Goal: Navigation & Orientation: Find specific page/section

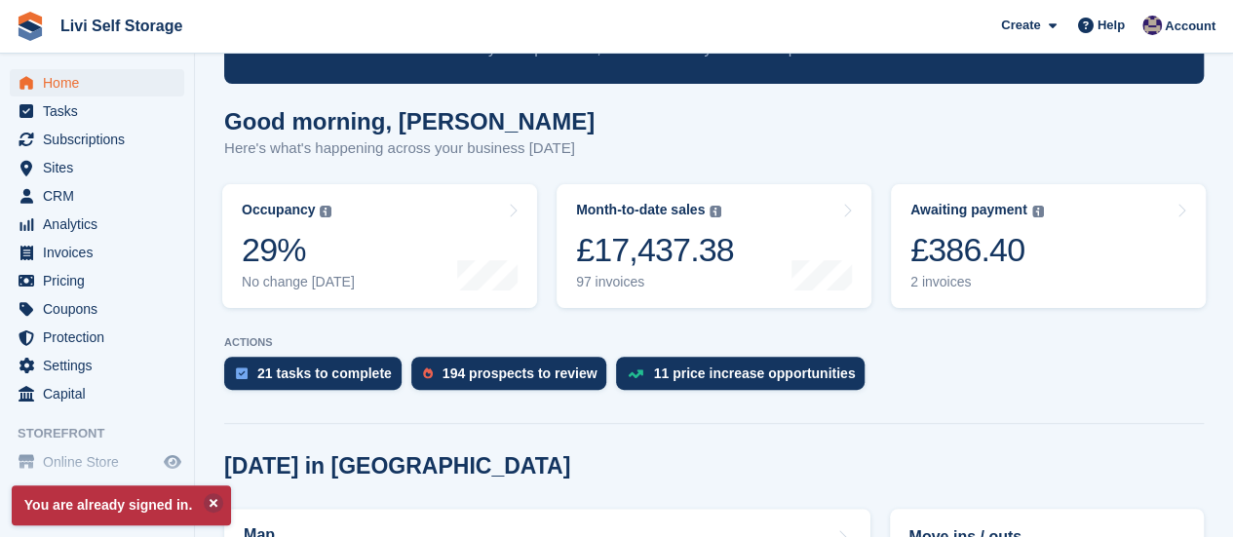
scroll to position [195, 0]
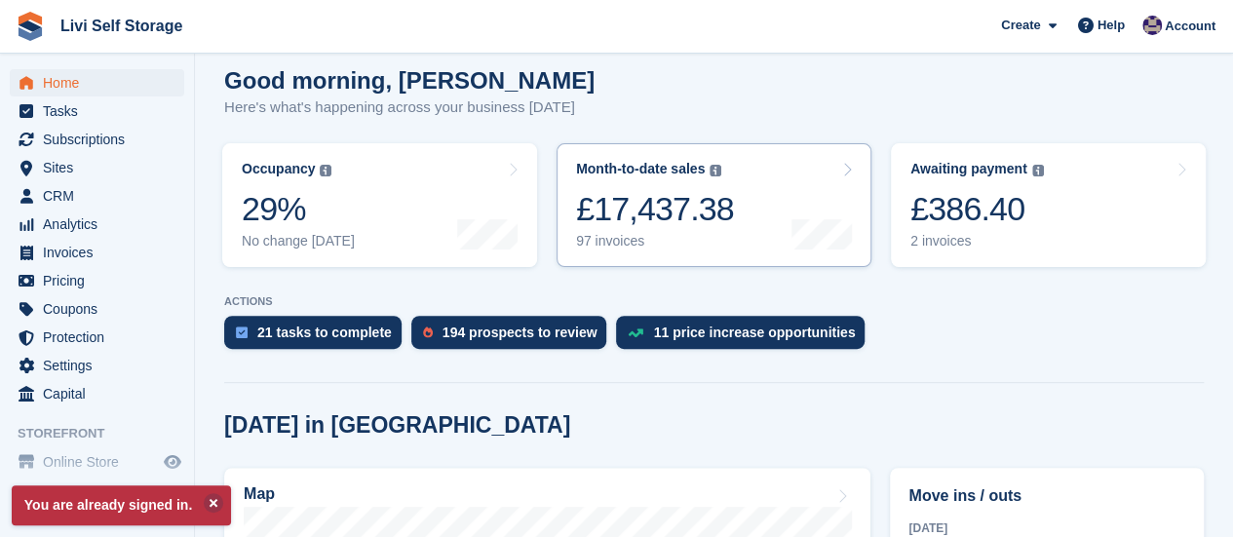
click at [608, 233] on div "97 invoices" at bounding box center [655, 241] width 158 height 17
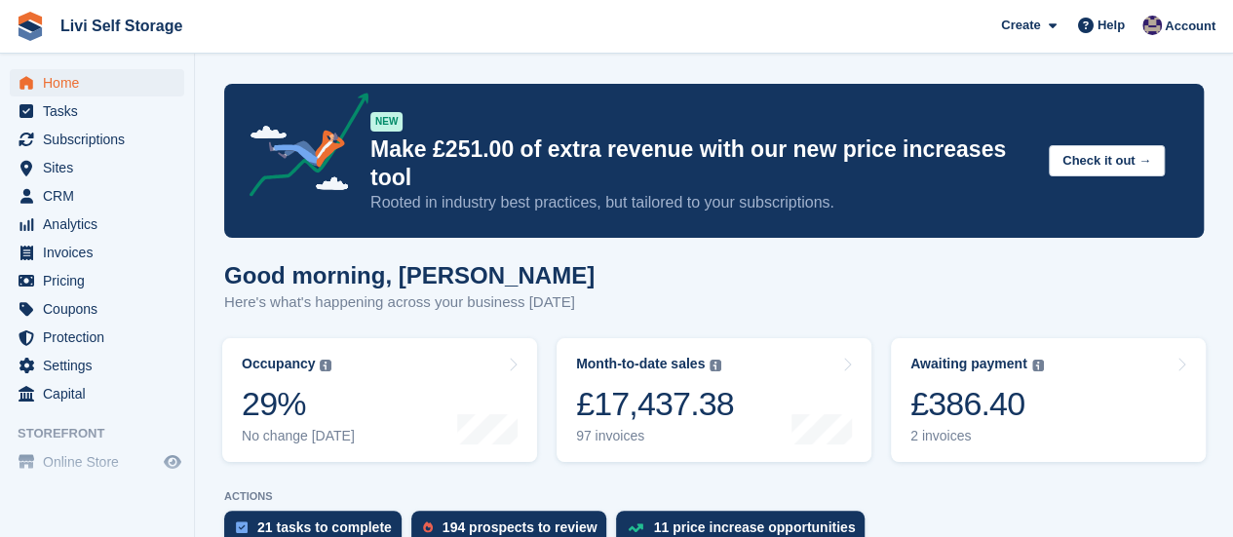
click at [1056, 263] on div "Good morning, Jim Here's what's happening across your business today" at bounding box center [714, 299] width 980 height 75
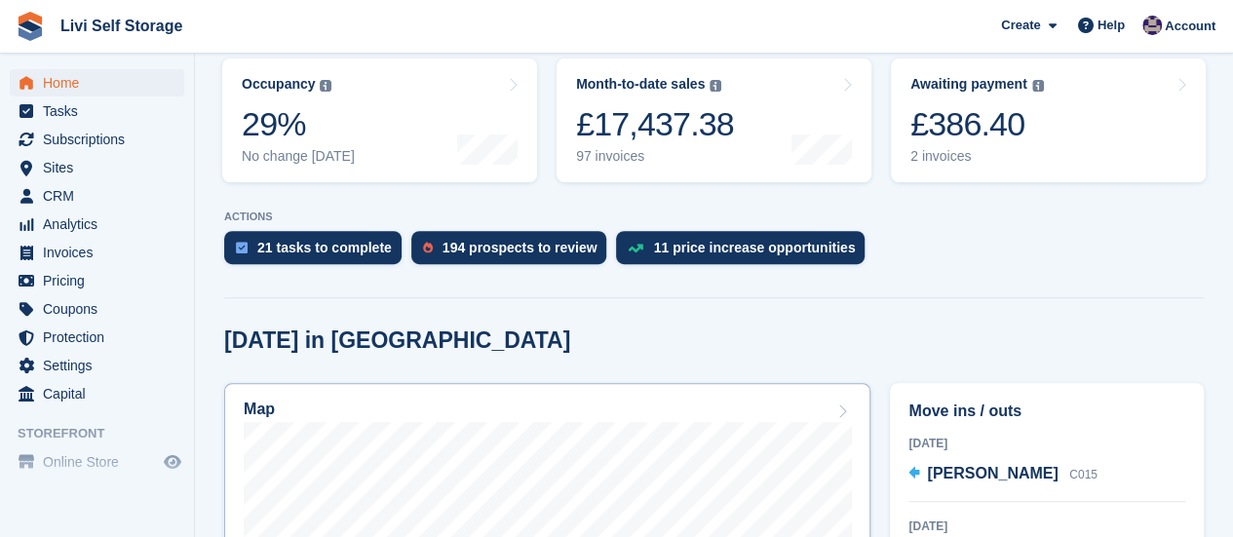
scroll to position [195, 0]
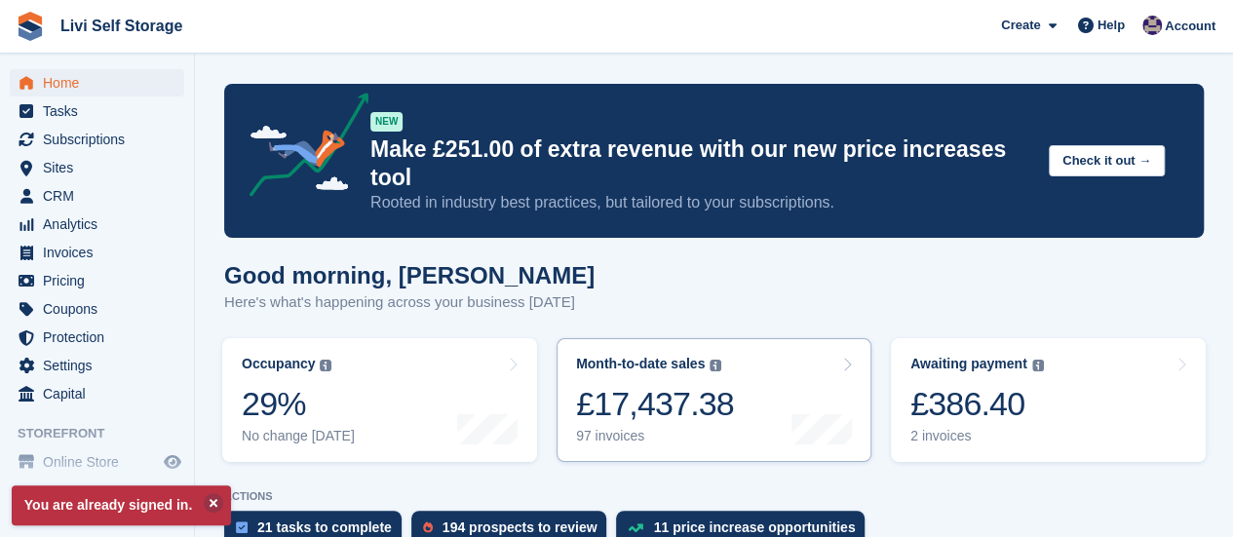
click at [616, 428] on div "97 invoices" at bounding box center [655, 436] width 158 height 17
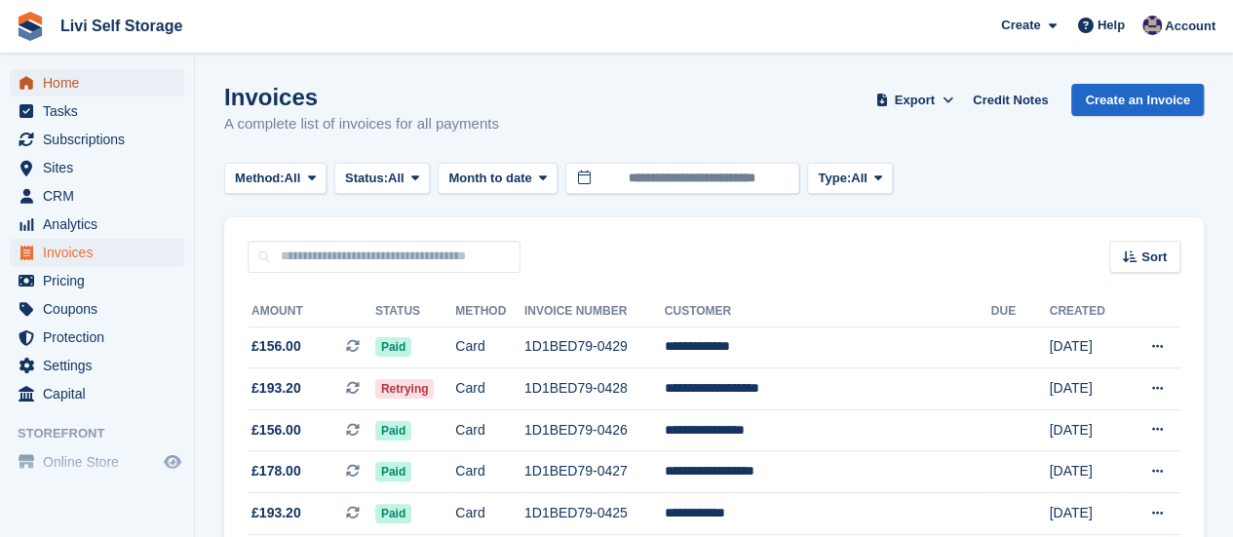
click at [64, 77] on span "Home" at bounding box center [101, 82] width 117 height 27
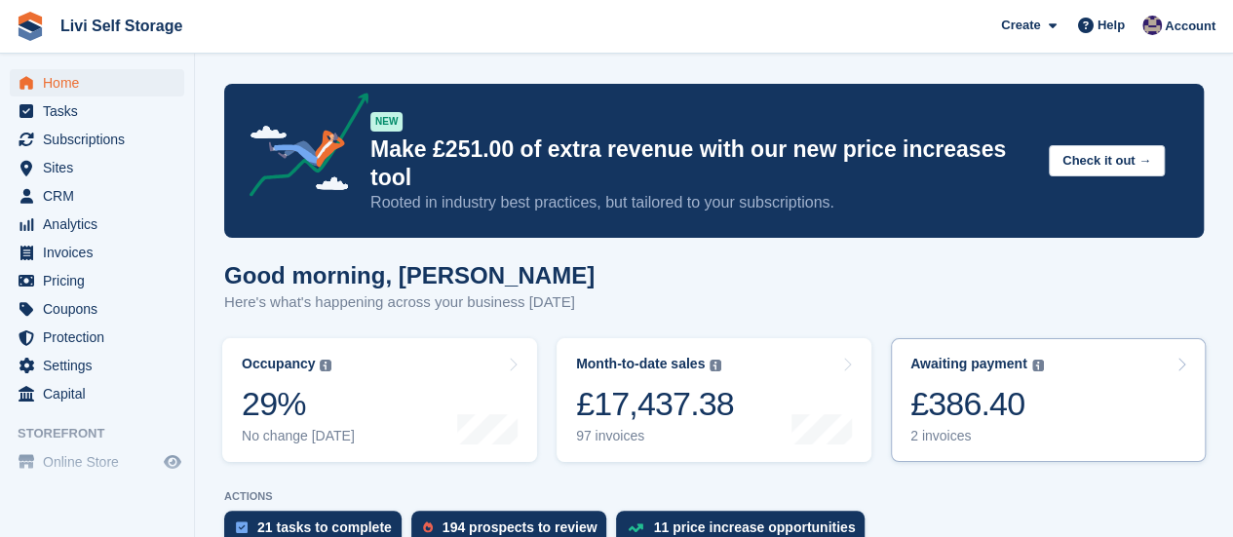
click at [930, 428] on div "2 invoices" at bounding box center [977, 436] width 134 height 17
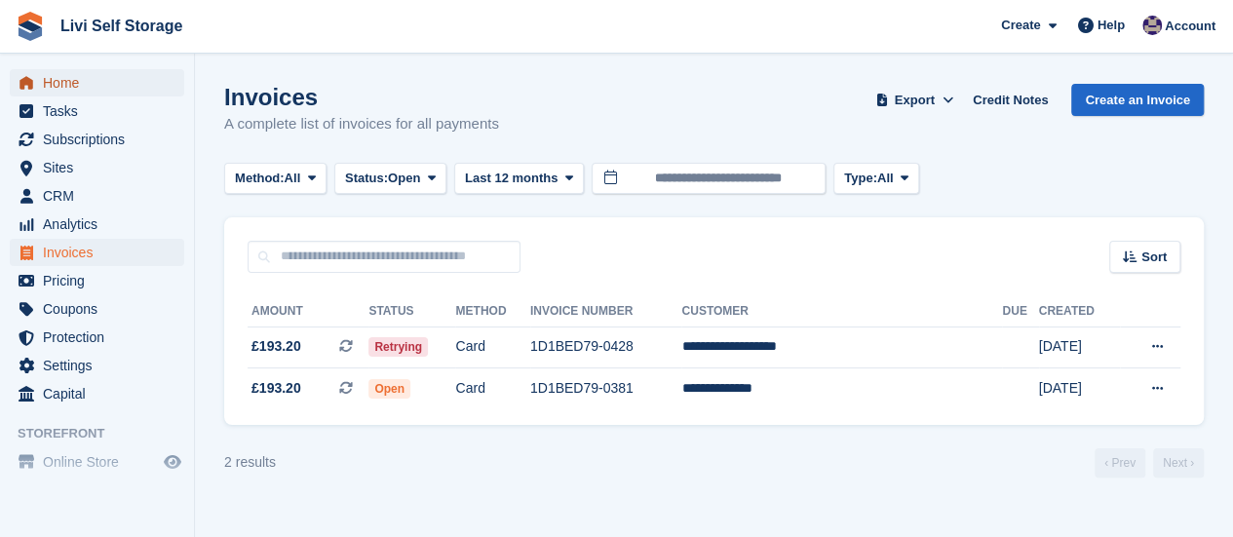
click at [70, 90] on span "Home" at bounding box center [101, 82] width 117 height 27
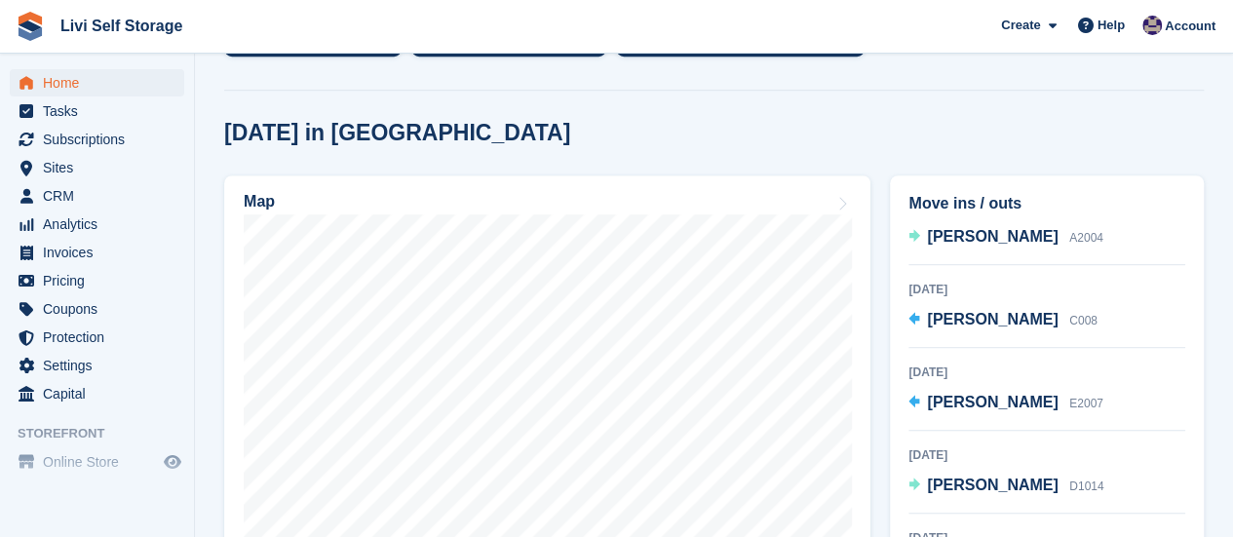
scroll to position [292, 0]
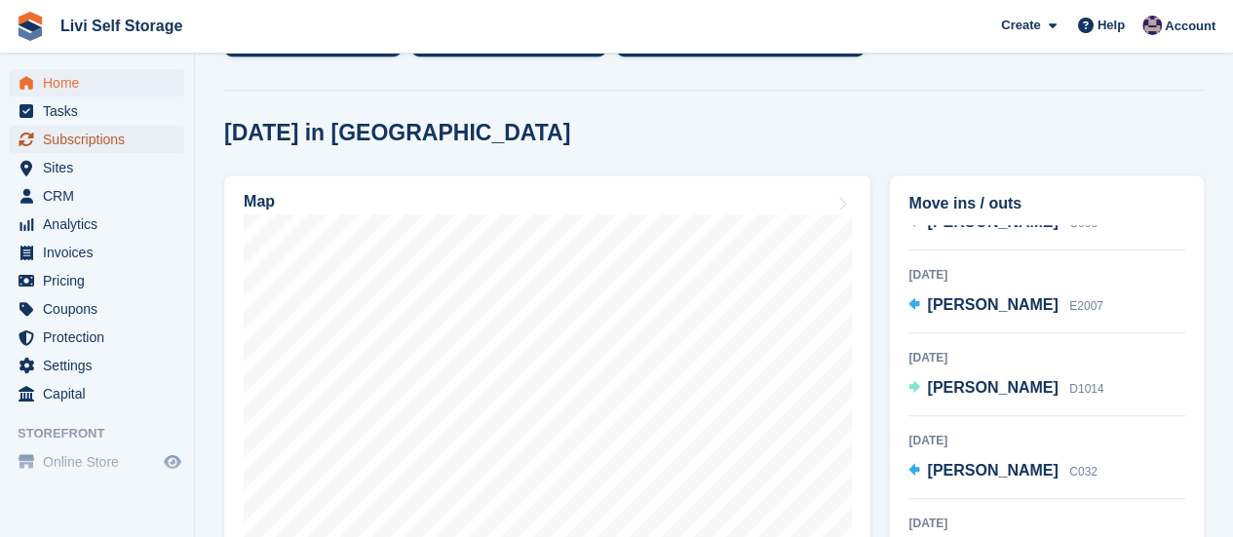
click at [94, 139] on span "Subscriptions" at bounding box center [101, 139] width 117 height 27
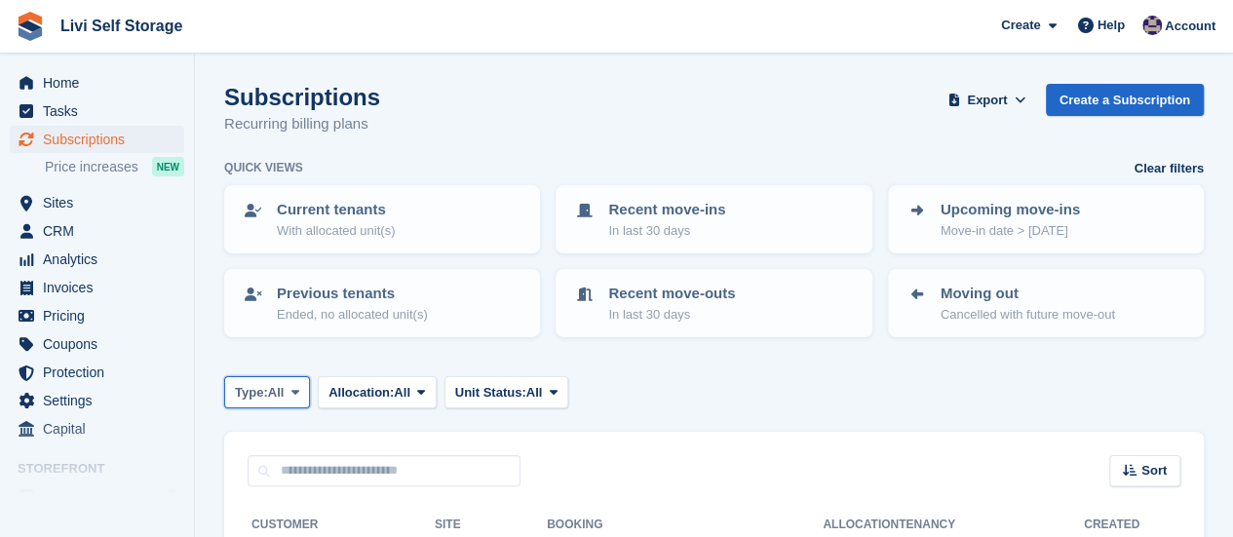
click at [297, 394] on icon at bounding box center [295, 392] width 8 height 13
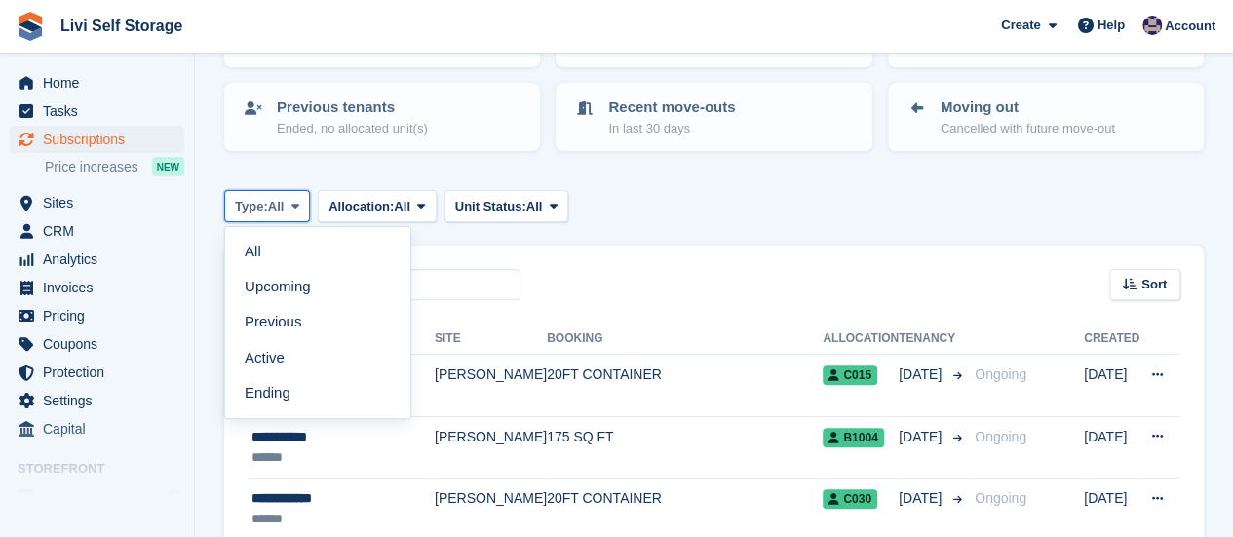
scroll to position [195, 0]
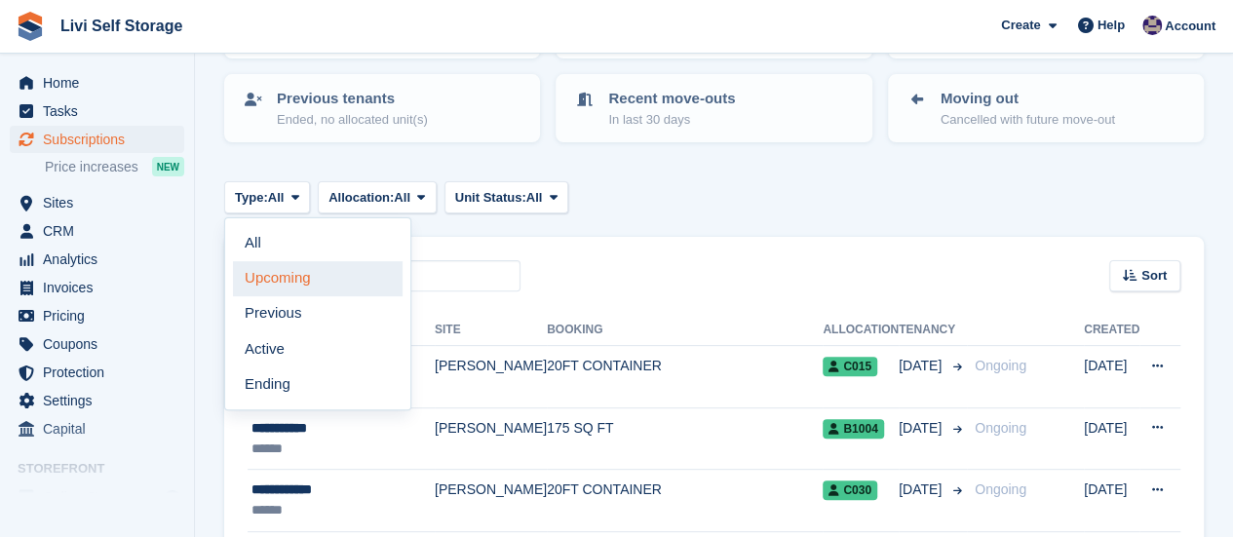
click at [279, 280] on link "Upcoming" at bounding box center [318, 278] width 170 height 35
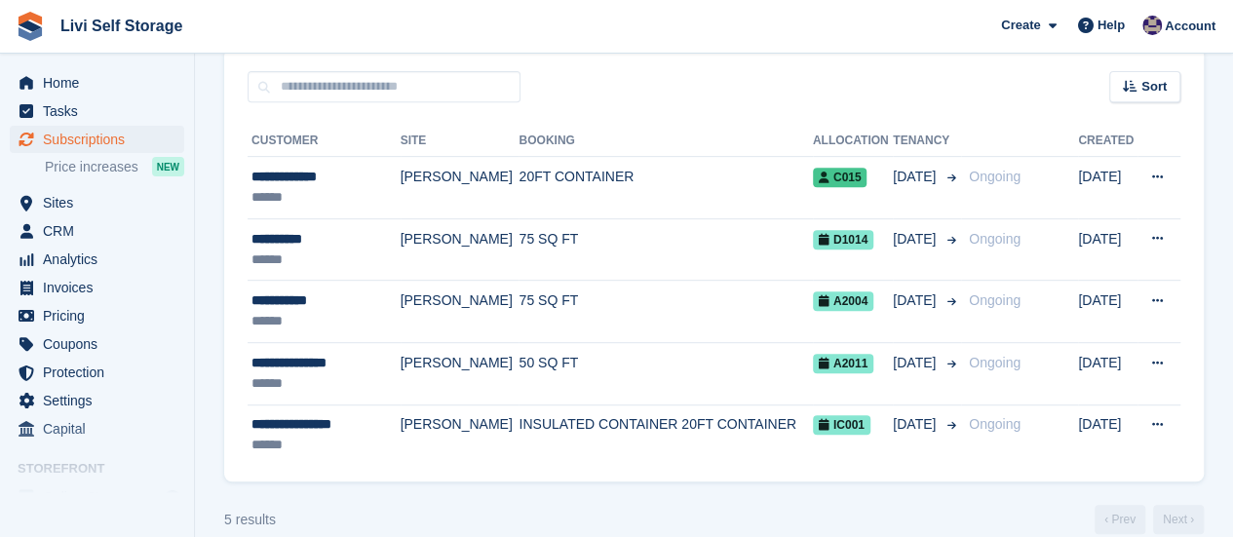
scroll to position [390, 0]
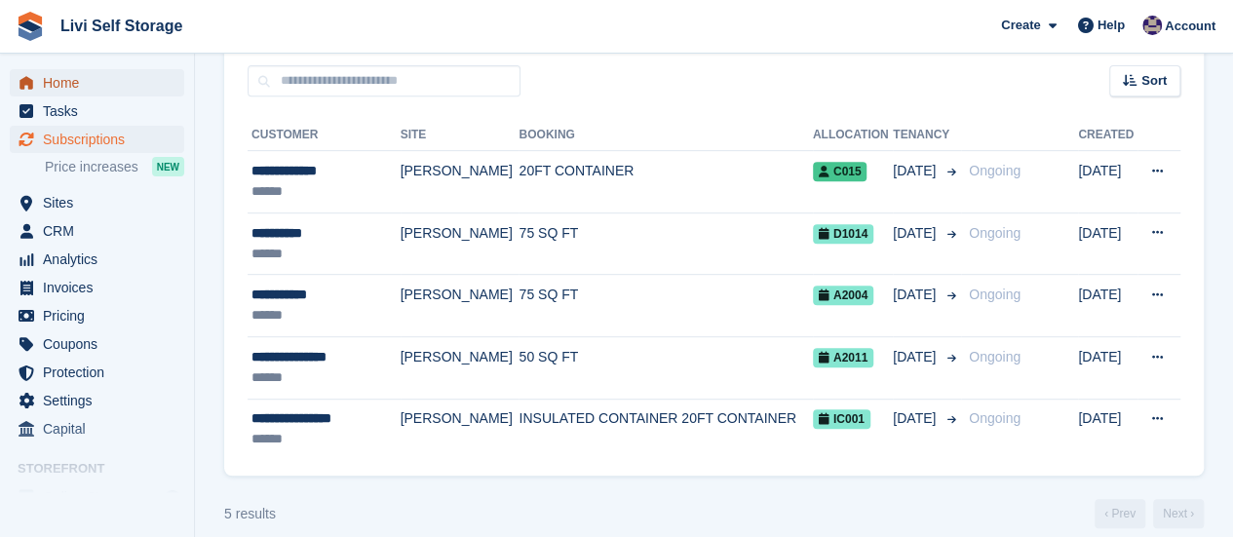
click at [68, 88] on span "Home" at bounding box center [101, 82] width 117 height 27
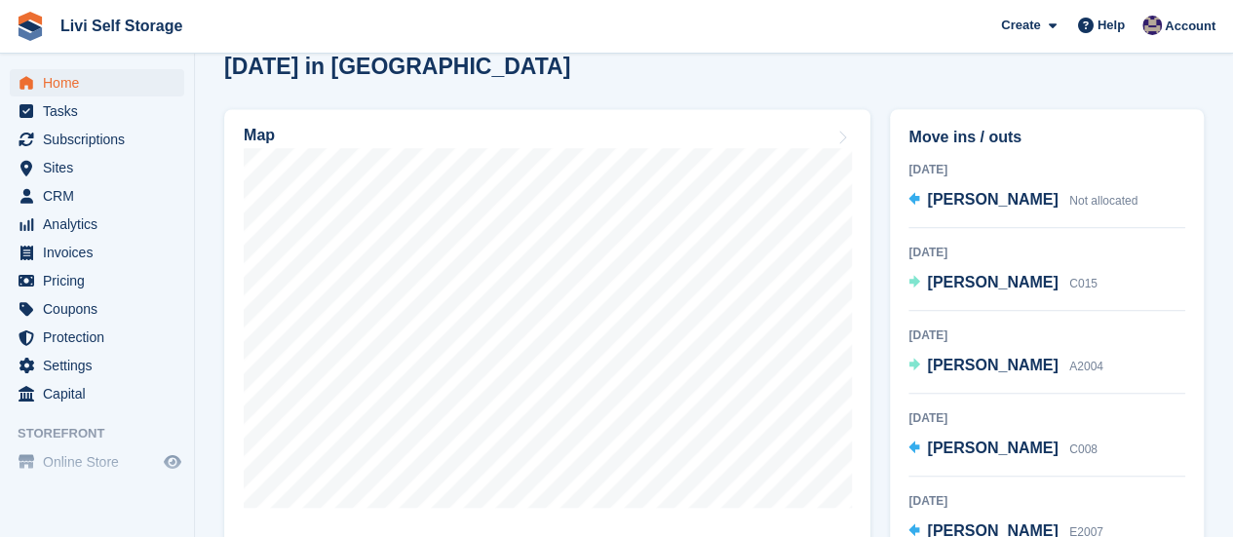
scroll to position [585, 0]
